Goal: Navigation & Orientation: Find specific page/section

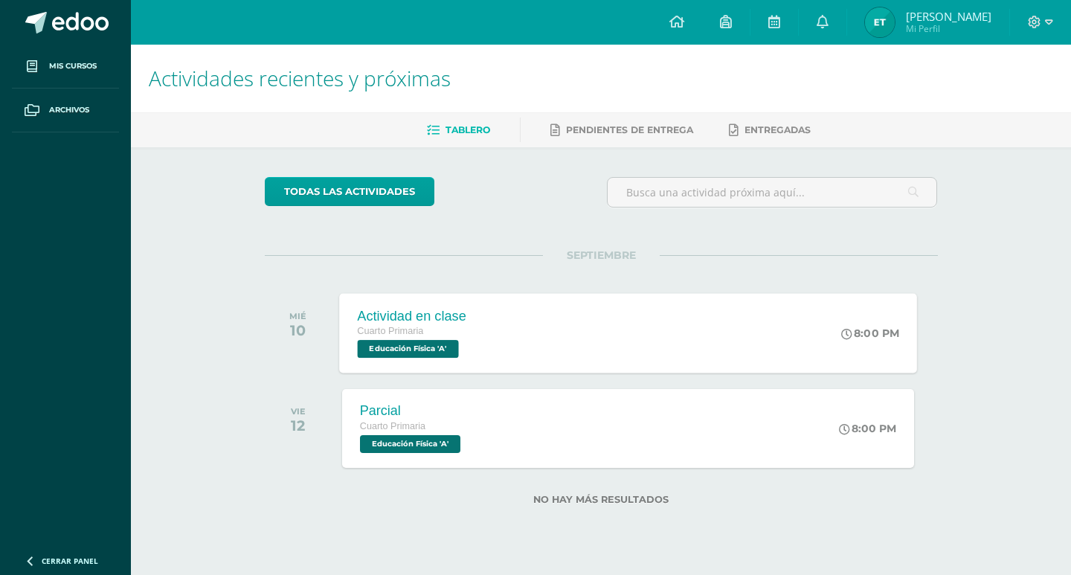
click at [407, 341] on span "Educación Física 'A'" at bounding box center [407, 349] width 101 height 18
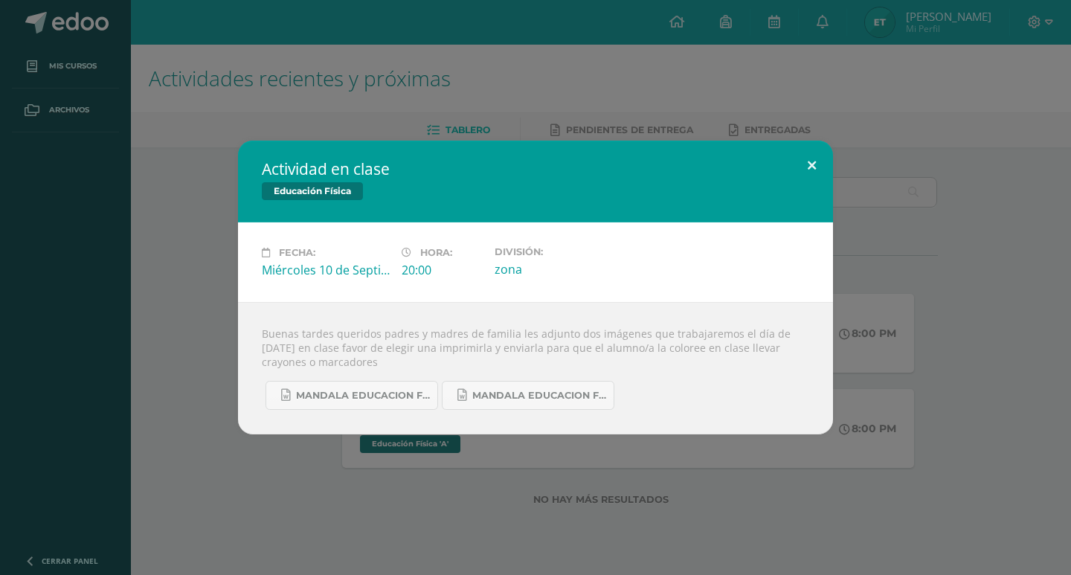
click at [810, 172] on button at bounding box center [811, 166] width 42 height 51
